Goal: Information Seeking & Learning: Learn about a topic

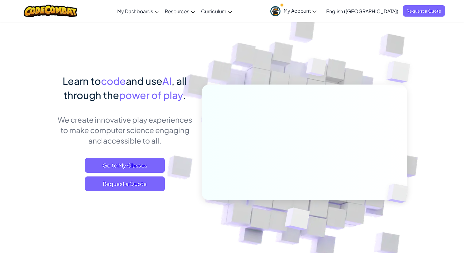
click at [316, 10] on span "My Account" at bounding box center [300, 10] width 33 height 6
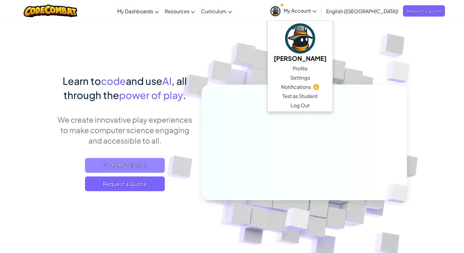
click at [113, 167] on span "Go to My Classes" at bounding box center [125, 165] width 80 height 15
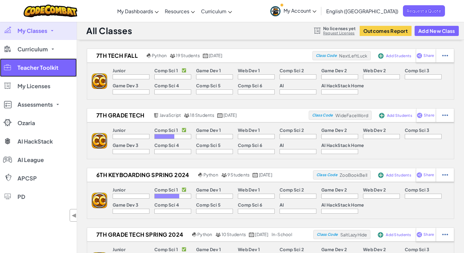
click at [35, 68] on span "Teacher Toolkit" at bounding box center [37, 68] width 41 height 6
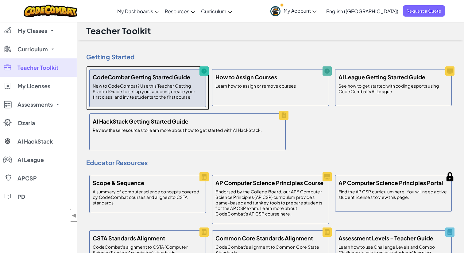
click at [121, 75] on h5 "CodeCombat Getting Started Guide" at bounding box center [142, 76] width 98 height 9
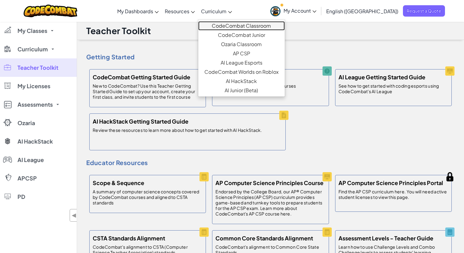
click at [264, 25] on link "CodeCombat Classroom" at bounding box center [241, 25] width 87 height 9
